Goal: Find specific page/section: Find specific page/section

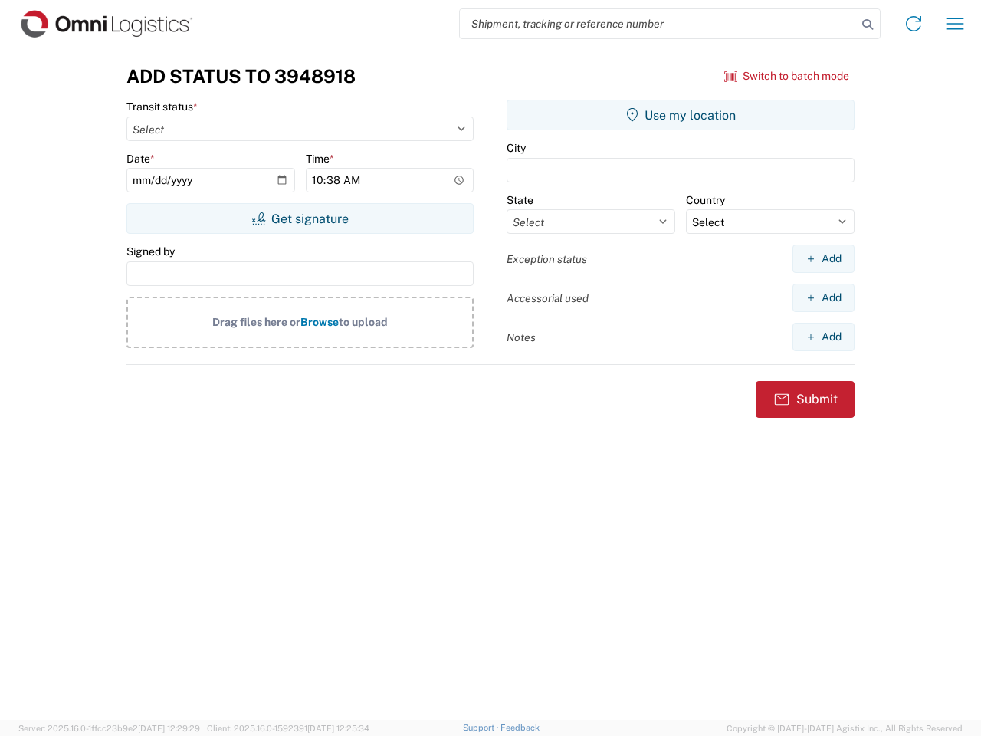
click at [658, 24] on input "search" at bounding box center [658, 23] width 397 height 29
click at [868, 25] on icon at bounding box center [867, 24] width 21 height 21
click at [914, 24] on icon at bounding box center [913, 23] width 25 height 25
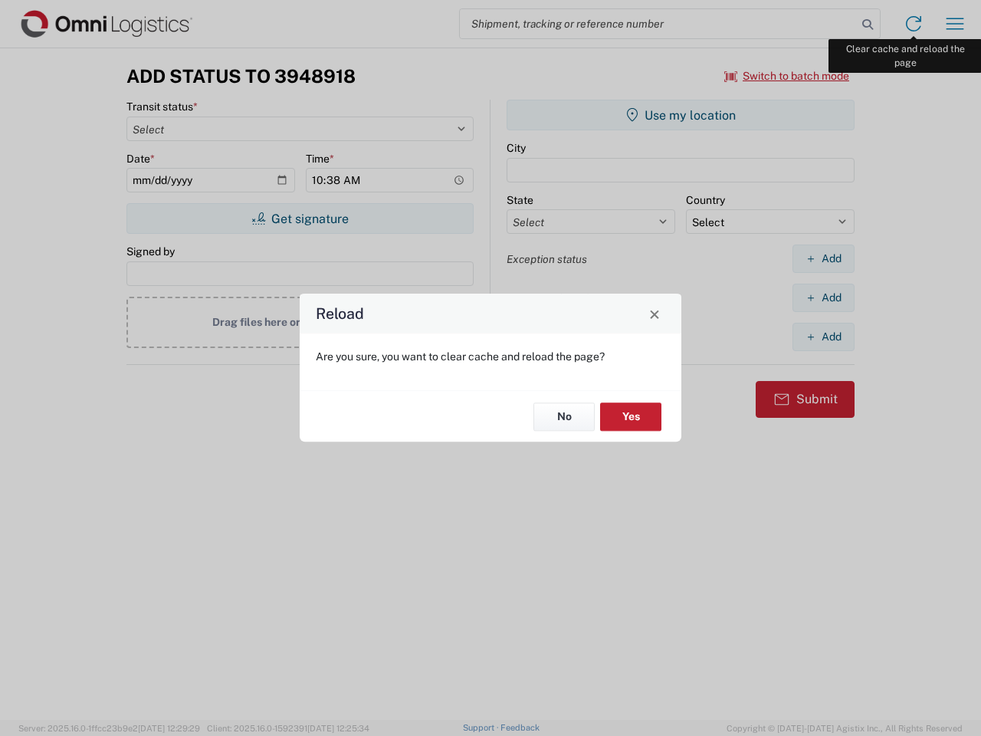
click at [955, 24] on div "Reload Are you sure, you want to clear cache and reload the page? No Yes" at bounding box center [490, 368] width 981 height 736
click at [787, 76] on div "Reload Are you sure, you want to clear cache and reload the page? No Yes" at bounding box center [490, 368] width 981 height 736
click at [300, 218] on div "Reload Are you sure, you want to clear cache and reload the page? No Yes" at bounding box center [490, 368] width 981 height 736
click at [681, 115] on div "Reload Are you sure, you want to clear cache and reload the page? No Yes" at bounding box center [490, 368] width 981 height 736
click at [823, 258] on div "Reload Are you sure, you want to clear cache and reload the page? No Yes" at bounding box center [490, 368] width 981 height 736
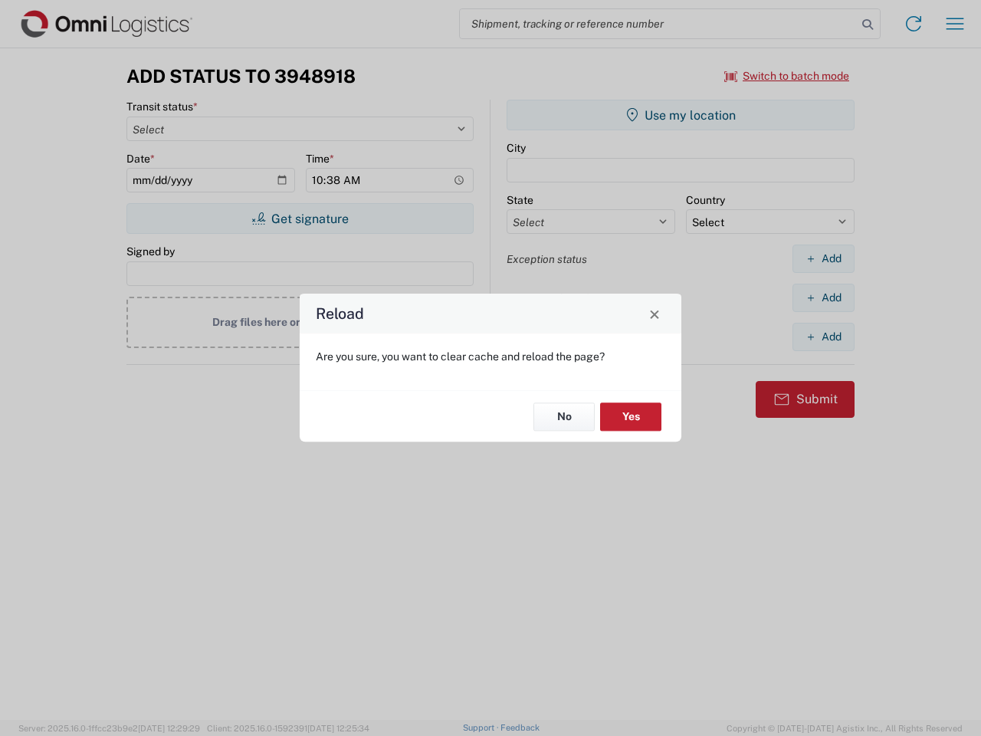
click at [823, 297] on div "Reload Are you sure, you want to clear cache and reload the page? No Yes" at bounding box center [490, 368] width 981 height 736
click at [823, 336] on div "Reload Are you sure, you want to clear cache and reload the page? No Yes" at bounding box center [490, 368] width 981 height 736
